Goal: Complete application form

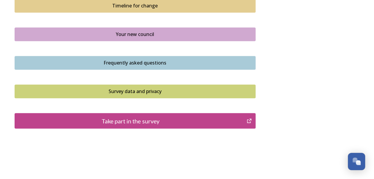
scroll to position [357, 0]
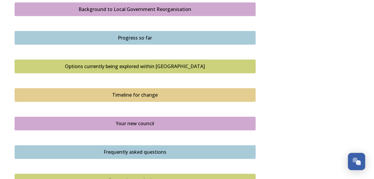
click at [155, 65] on div "Options currently being explored within West Sussex" at bounding box center [135, 66] width 234 height 7
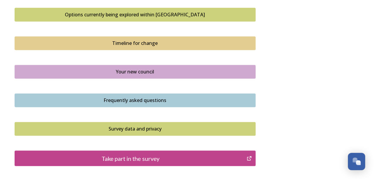
scroll to position [446, 0]
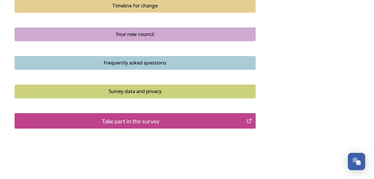
click at [157, 31] on div "Your new council" at bounding box center [135, 34] width 234 height 7
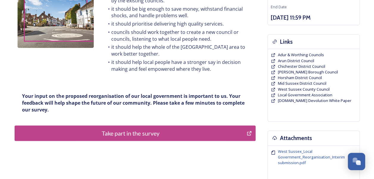
scroll to position [119, 0]
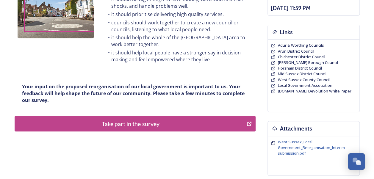
click at [155, 125] on div "Take part in the survey" at bounding box center [131, 123] width 226 height 9
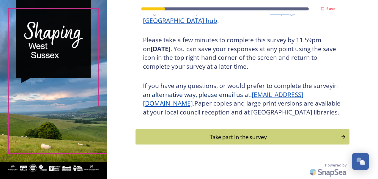
scroll to position [106, 0]
click at [238, 136] on div "Take part in the survey" at bounding box center [238, 136] width 201 height 9
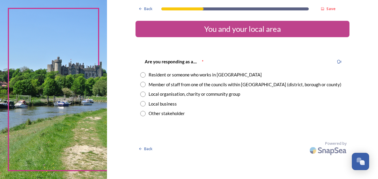
click at [144, 74] on input "radio" at bounding box center [142, 74] width 5 height 5
radio input "true"
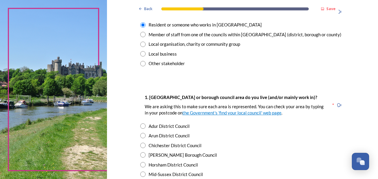
scroll to position [59, 0]
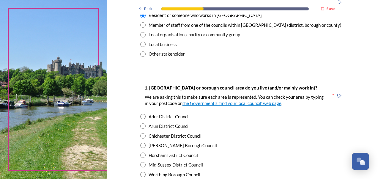
click at [142, 136] on input "radio" at bounding box center [142, 135] width 5 height 5
radio input "true"
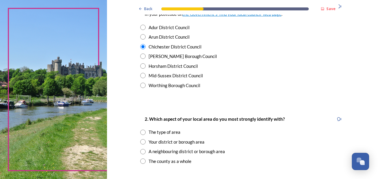
scroll to position [178, 0]
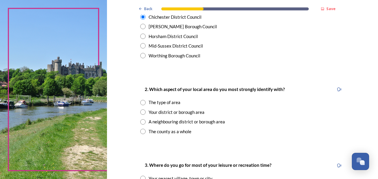
click at [141, 112] on input "radio" at bounding box center [142, 111] width 5 height 5
radio input "true"
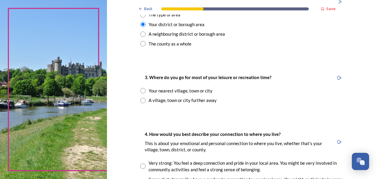
scroll to position [267, 0]
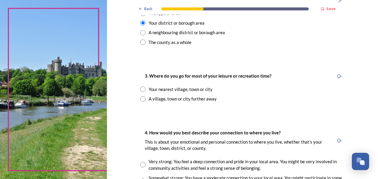
click at [140, 89] on input "radio" at bounding box center [142, 88] width 5 height 5
radio input "true"
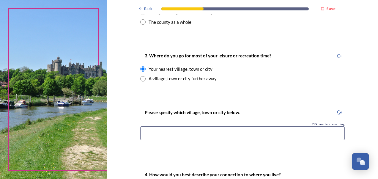
scroll to position [297, 0]
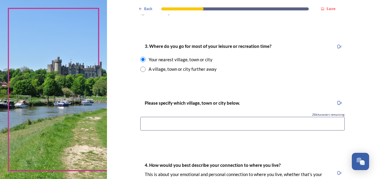
click at [234, 121] on input at bounding box center [242, 124] width 204 height 14
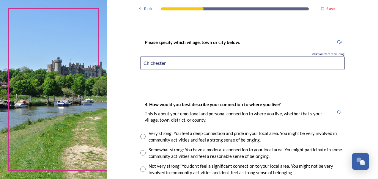
scroll to position [386, 0]
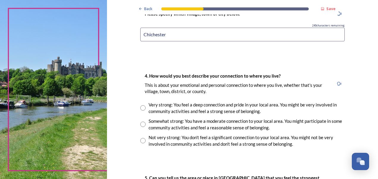
type input "Chichester"
click at [142, 125] on input "radio" at bounding box center [142, 124] width 5 height 5
radio input "true"
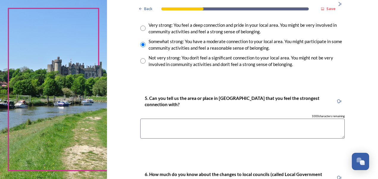
scroll to position [475, 0]
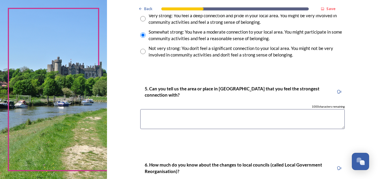
click at [171, 117] on textarea at bounding box center [242, 119] width 204 height 20
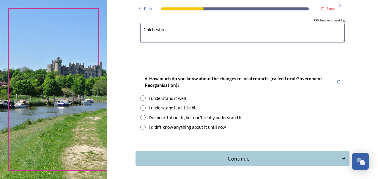
scroll to position [565, 0]
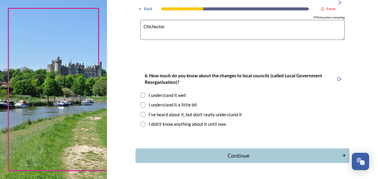
type textarea "Chichester"
click at [141, 95] on input "radio" at bounding box center [142, 94] width 5 height 5
radio input "true"
click at [234, 156] on div "Continue" at bounding box center [238, 156] width 201 height 8
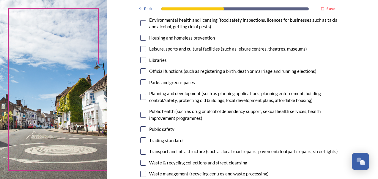
scroll to position [178, 0]
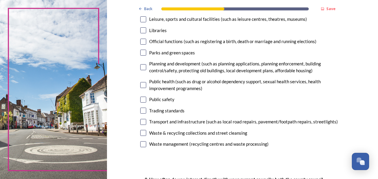
click at [142, 132] on input "checkbox" at bounding box center [143, 133] width 6 height 6
checkbox input "true"
click at [142, 121] on input "checkbox" at bounding box center [143, 122] width 6 height 6
checkbox input "true"
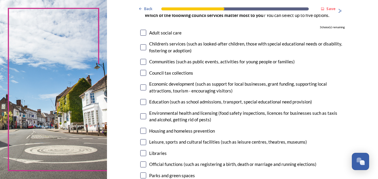
scroll to position [59, 0]
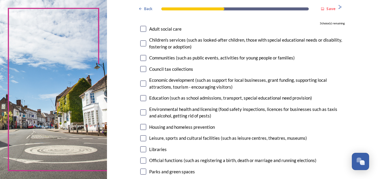
click at [142, 96] on input "checkbox" at bounding box center [143, 98] width 6 height 6
checkbox input "true"
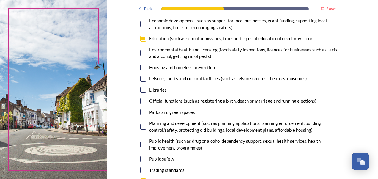
scroll to position [149, 0]
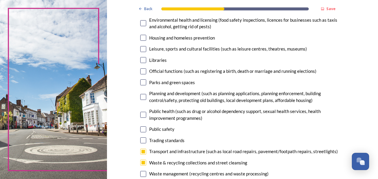
click at [142, 127] on input "checkbox" at bounding box center [143, 129] width 6 height 6
checkbox input "true"
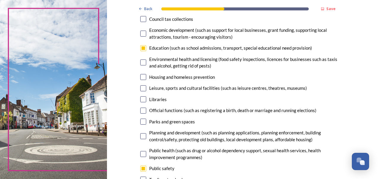
scroll to position [119, 0]
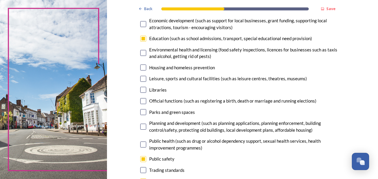
click at [141, 78] on input "checkbox" at bounding box center [143, 79] width 6 height 6
checkbox input "true"
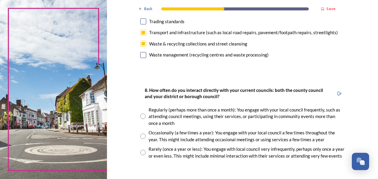
scroll to position [297, 0]
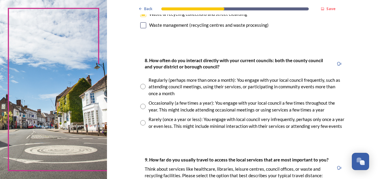
click at [142, 122] on input "radio" at bounding box center [142, 122] width 5 height 5
radio input "true"
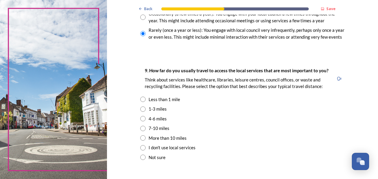
scroll to position [416, 0]
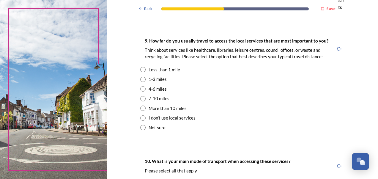
click at [142, 79] on input "radio" at bounding box center [142, 79] width 5 height 5
radio input "true"
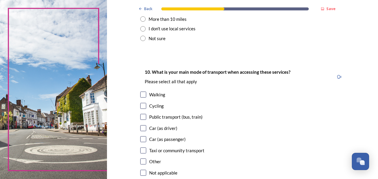
scroll to position [535, 0]
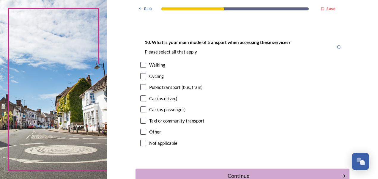
click at [141, 65] on input "checkbox" at bounding box center [143, 65] width 6 height 6
checkbox input "true"
click at [142, 100] on input "checkbox" at bounding box center [143, 98] width 6 height 6
checkbox input "true"
click at [141, 110] on input "checkbox" at bounding box center [143, 109] width 6 height 6
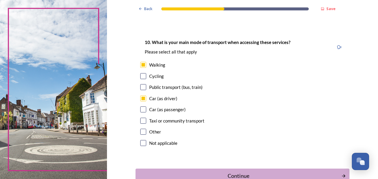
checkbox input "true"
click at [141, 88] on input "checkbox" at bounding box center [143, 87] width 6 height 6
checkbox input "true"
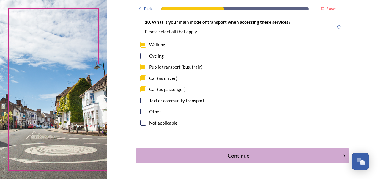
scroll to position [565, 0]
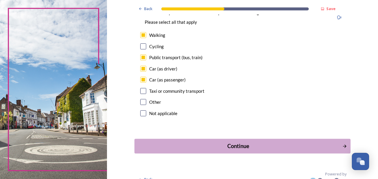
click at [234, 147] on div "Continue" at bounding box center [238, 146] width 201 height 8
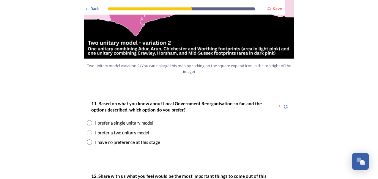
scroll to position [773, 0]
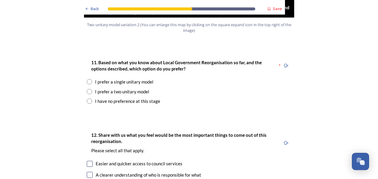
click at [89, 89] on input "radio" at bounding box center [89, 91] width 5 height 5
radio input "true"
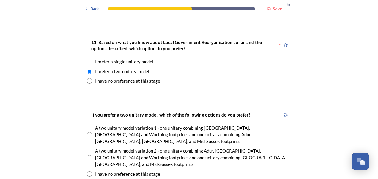
scroll to position [802, 0]
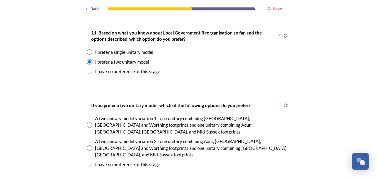
click at [88, 122] on input "radio" at bounding box center [89, 124] width 5 height 5
radio input "true"
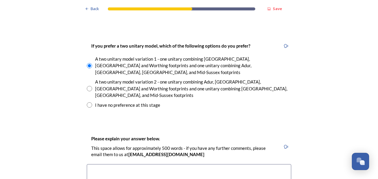
scroll to position [773, 0]
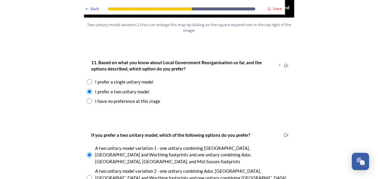
click at [88, 98] on input "radio" at bounding box center [89, 100] width 5 height 5
radio input "true"
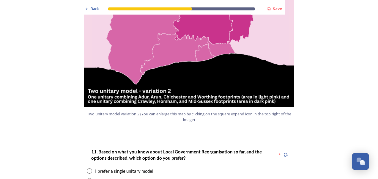
scroll to position [594, 0]
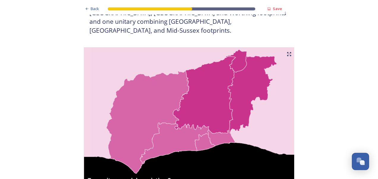
click at [290, 52] on icon at bounding box center [290, 52] width 1 height 1
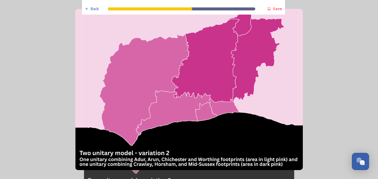
click at [182, 98] on img at bounding box center [189, 89] width 228 height 161
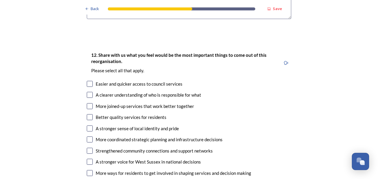
scroll to position [1010, 0]
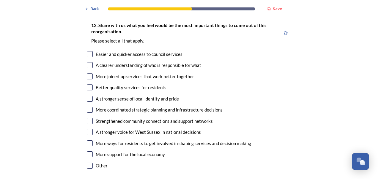
click at [87, 62] on input "checkbox" at bounding box center [90, 65] width 6 height 6
checkbox input "true"
click at [89, 73] on input "checkbox" at bounding box center [90, 76] width 6 height 6
checkbox input "true"
click at [89, 107] on input "checkbox" at bounding box center [90, 110] width 6 height 6
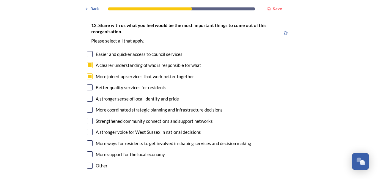
checkbox input "true"
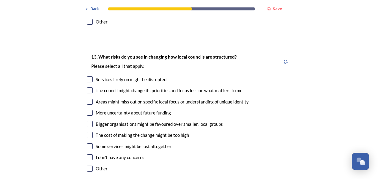
scroll to position [1159, 0]
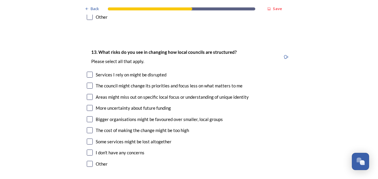
click at [88, 94] on input "checkbox" at bounding box center [90, 97] width 6 height 6
checkbox input "true"
click at [88, 72] on input "checkbox" at bounding box center [90, 75] width 6 height 6
checkbox input "true"
click at [87, 83] on input "checkbox" at bounding box center [90, 86] width 6 height 6
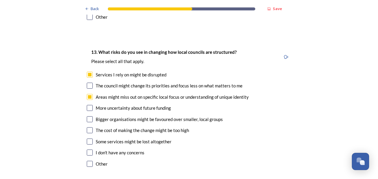
checkbox input "true"
click at [88, 105] on input "checkbox" at bounding box center [90, 108] width 6 height 6
checkbox input "true"
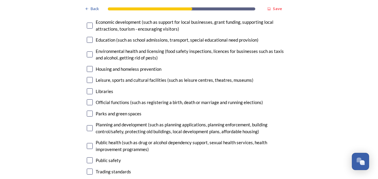
scroll to position [1486, 0]
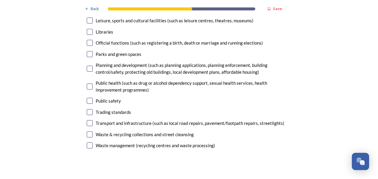
click at [89, 131] on input "checkbox" at bounding box center [90, 134] width 6 height 6
checkbox input "true"
click at [89, 142] on input "checkbox" at bounding box center [90, 145] width 6 height 6
checkbox input "true"
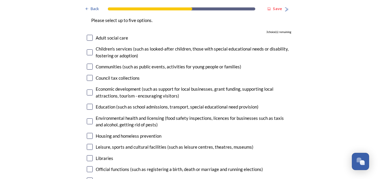
scroll to position [1367, 0]
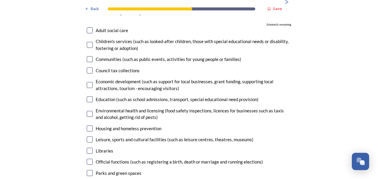
click at [88, 125] on input "checkbox" at bounding box center [90, 128] width 6 height 6
checkbox input "true"
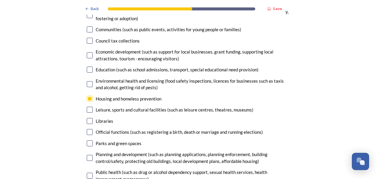
scroll to position [1426, 0]
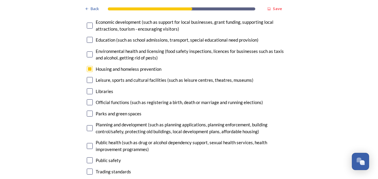
click at [89, 125] on input "checkbox" at bounding box center [90, 128] width 6 height 6
checkbox input "true"
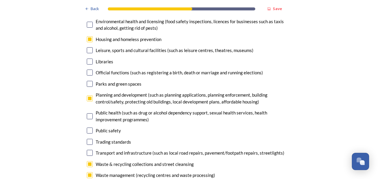
click at [88, 150] on input "checkbox" at bounding box center [90, 153] width 6 height 6
checkbox input "true"
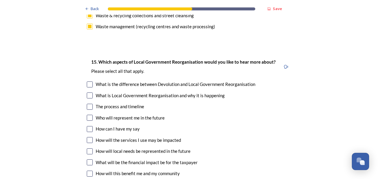
scroll to position [1634, 0]
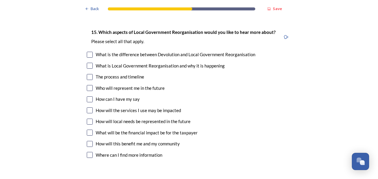
click at [90, 130] on input "checkbox" at bounding box center [90, 133] width 6 height 6
checkbox input "true"
click at [89, 141] on input "checkbox" at bounding box center [90, 144] width 6 height 6
checkbox input "true"
click at [88, 119] on input "checkbox" at bounding box center [90, 122] width 6 height 6
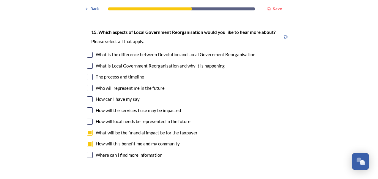
checkbox input "true"
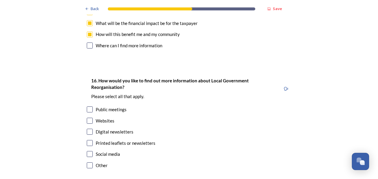
scroll to position [1753, 0]
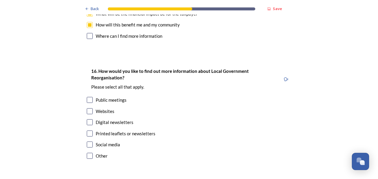
click at [89, 108] on input "checkbox" at bounding box center [90, 111] width 6 height 6
checkbox input "true"
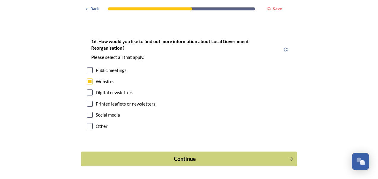
click at [182, 155] on div "Continue" at bounding box center [184, 159] width 201 height 8
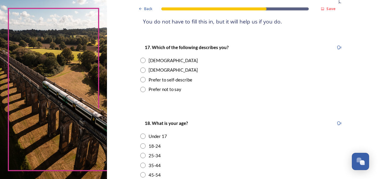
scroll to position [89, 0]
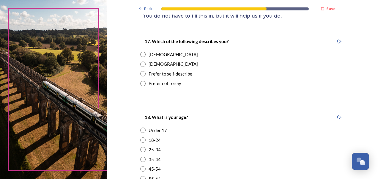
click at [141, 64] on input "radio" at bounding box center [142, 64] width 5 height 5
radio input "true"
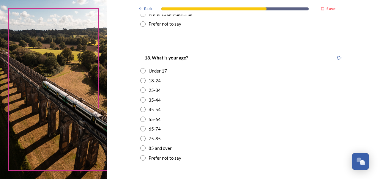
scroll to position [178, 0]
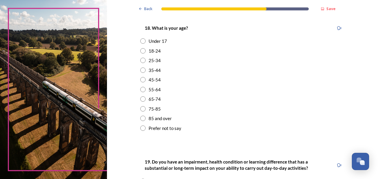
click at [142, 70] on input "radio" at bounding box center [142, 69] width 5 height 5
radio input "true"
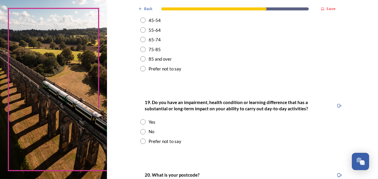
scroll to position [267, 0]
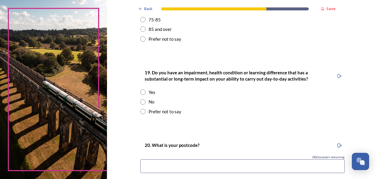
click at [141, 102] on input "radio" at bounding box center [142, 101] width 5 height 5
radio input "true"
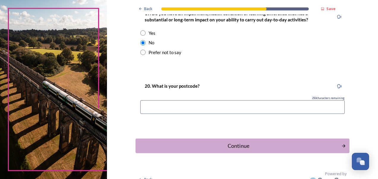
scroll to position [327, 0]
click at [187, 106] on input at bounding box center [242, 107] width 204 height 14
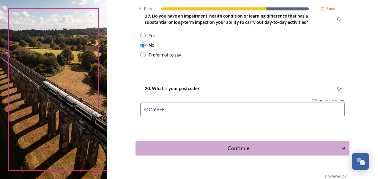
scroll to position [335, 0]
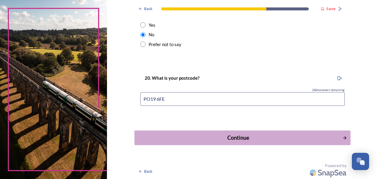
type input "PO19 6FE"
click at [238, 134] on div "Continue" at bounding box center [238, 138] width 201 height 8
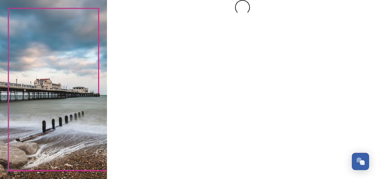
scroll to position [0, 0]
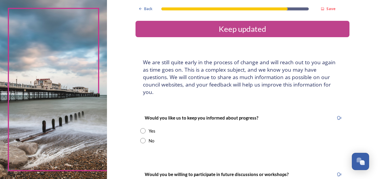
click at [141, 138] on input "radio" at bounding box center [142, 140] width 5 height 5
radio input "true"
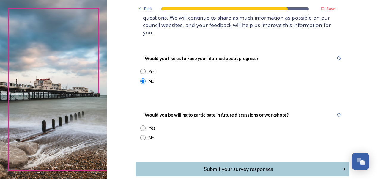
click at [140, 135] on input "radio" at bounding box center [142, 137] width 5 height 5
radio input "true"
click at [142, 69] on input "radio" at bounding box center [142, 71] width 5 height 5
radio input "true"
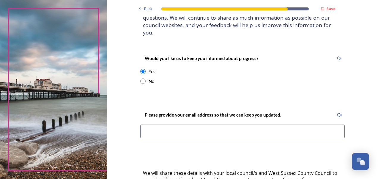
click at [141, 78] on input "radio" at bounding box center [142, 80] width 5 height 5
radio input "true"
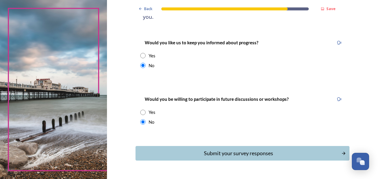
scroll to position [84, 0]
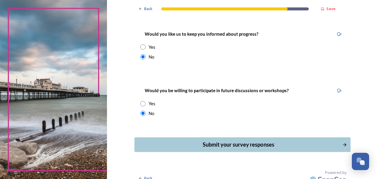
click at [242, 141] on div "Submit your survey responses" at bounding box center [238, 145] width 201 height 8
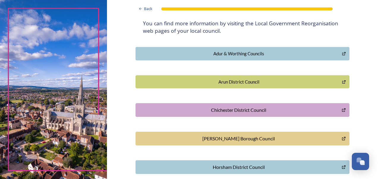
scroll to position [54, 0]
